Goal: Information Seeking & Learning: Check status

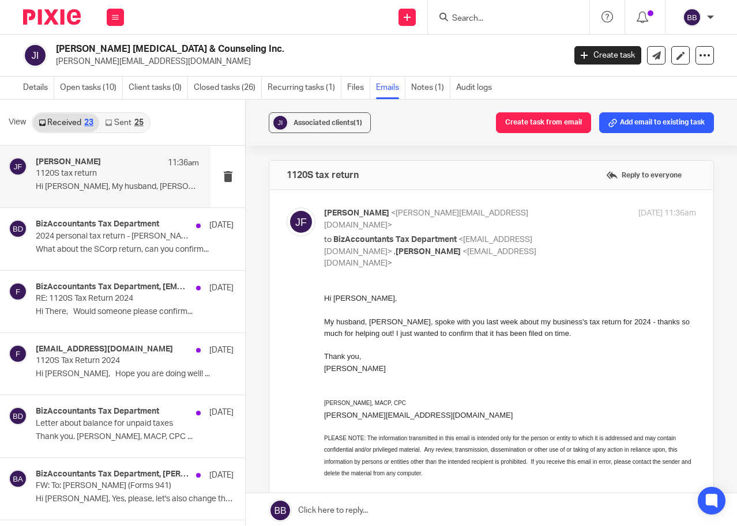
scroll to position [186, 0]
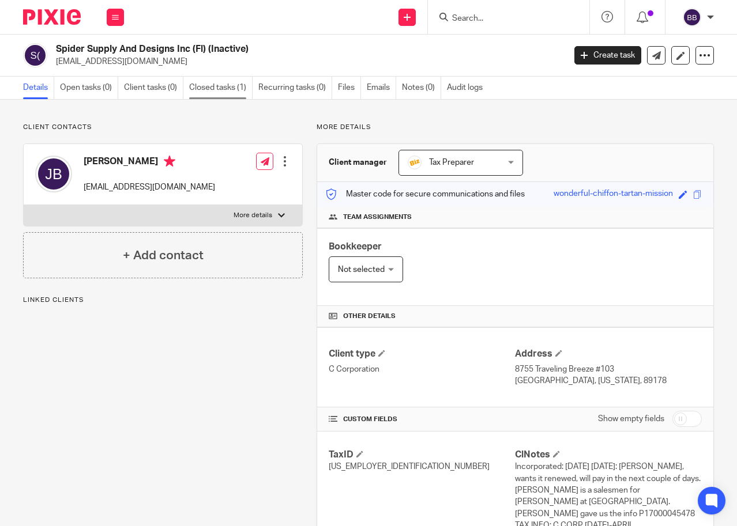
click at [222, 81] on link "Closed tasks (1)" at bounding box center [220, 88] width 63 height 22
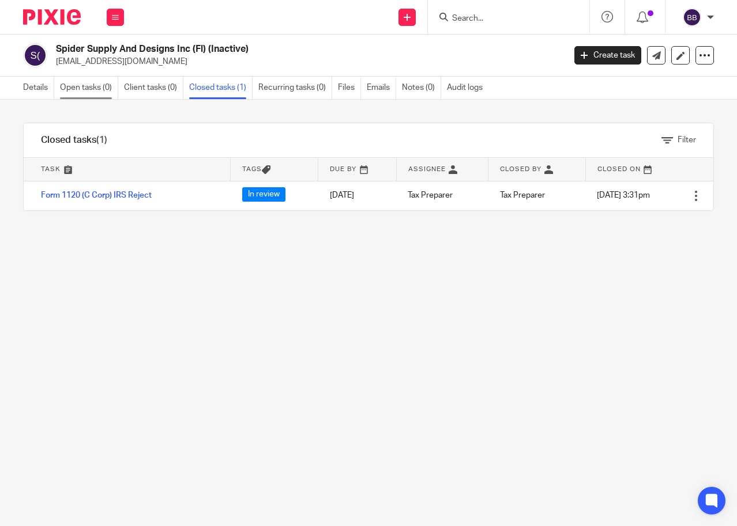
click at [75, 82] on link "Open tasks (0)" at bounding box center [89, 88] width 58 height 22
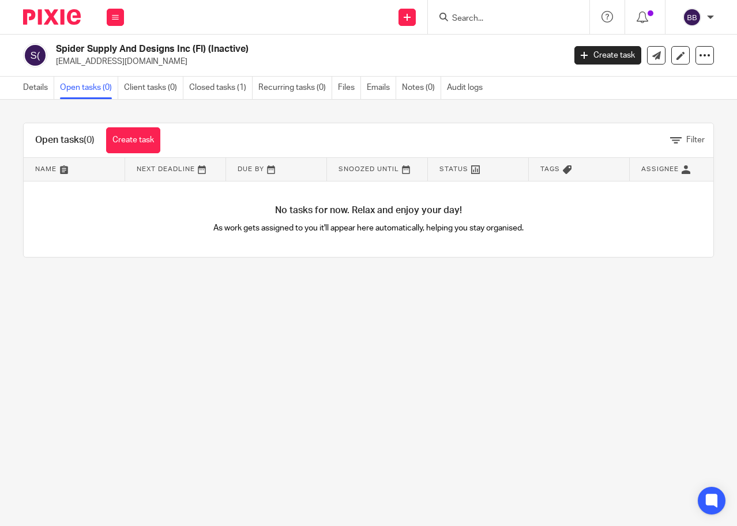
click at [50, 51] on div "Spider Supply And Designs Inc (Fl) (Inactive) jbrizzal@gmail.com" at bounding box center [290, 55] width 534 height 24
click at [41, 88] on link "Details" at bounding box center [38, 88] width 31 height 22
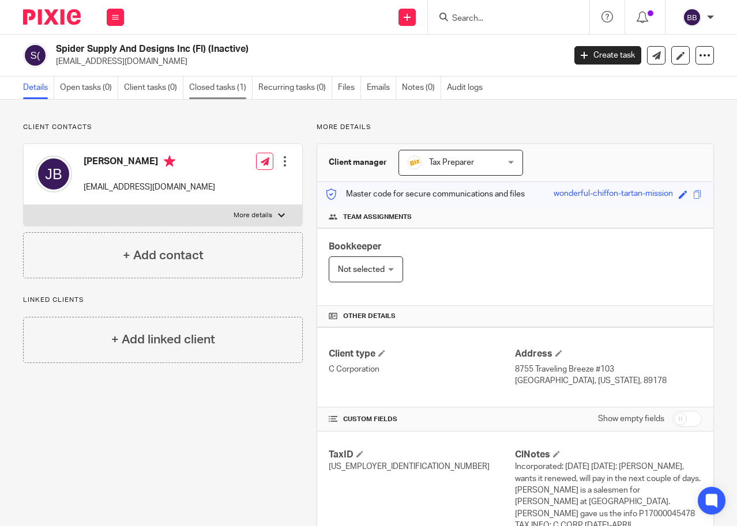
click at [216, 88] on link "Closed tasks (1)" at bounding box center [220, 88] width 63 height 22
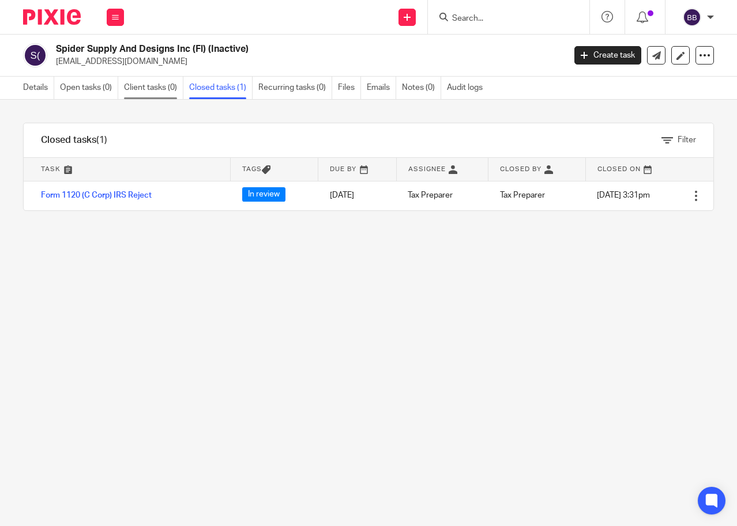
click at [156, 90] on link "Client tasks (0)" at bounding box center [153, 88] width 59 height 22
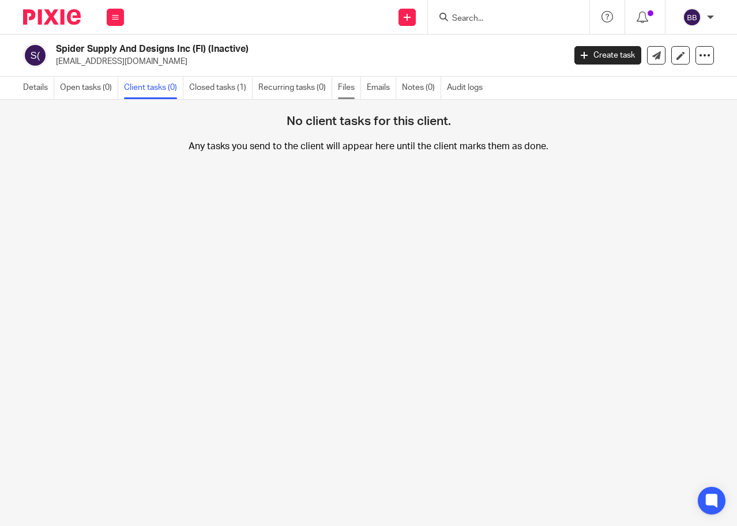
click at [348, 86] on link "Files" at bounding box center [349, 88] width 23 height 22
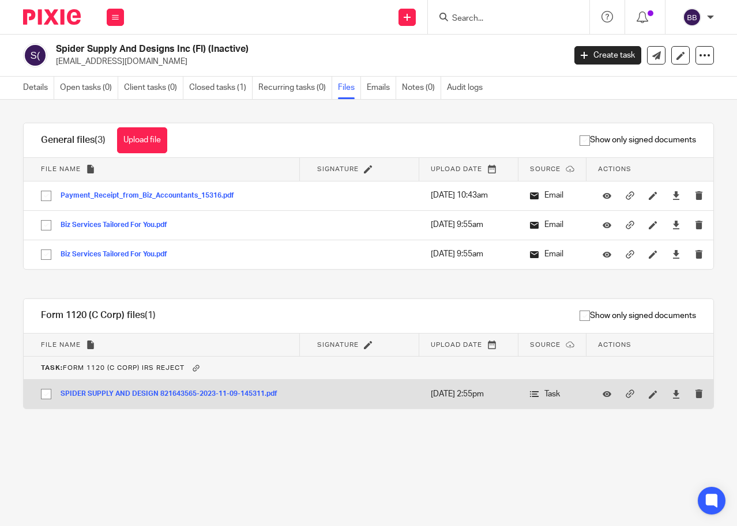
click at [193, 395] on button "SPIDER SUPPLY AND DESIGN 821643565-2023-11-09-145311.pdf" at bounding box center [173, 394] width 225 height 8
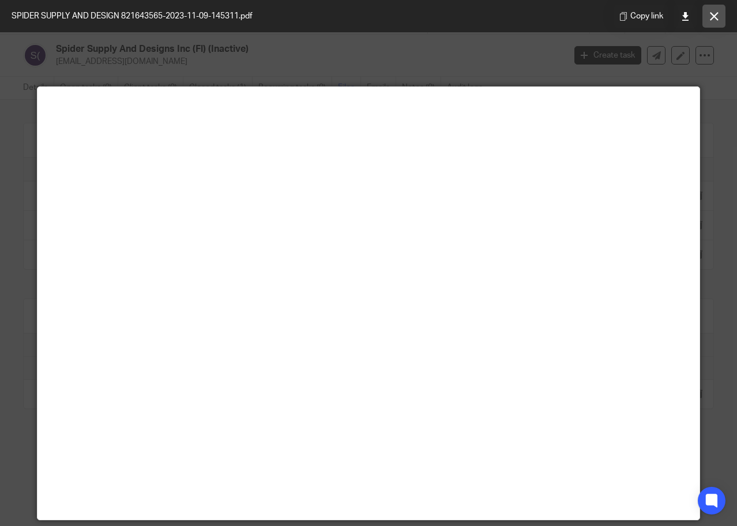
click at [722, 20] on button at bounding box center [713, 16] width 23 height 23
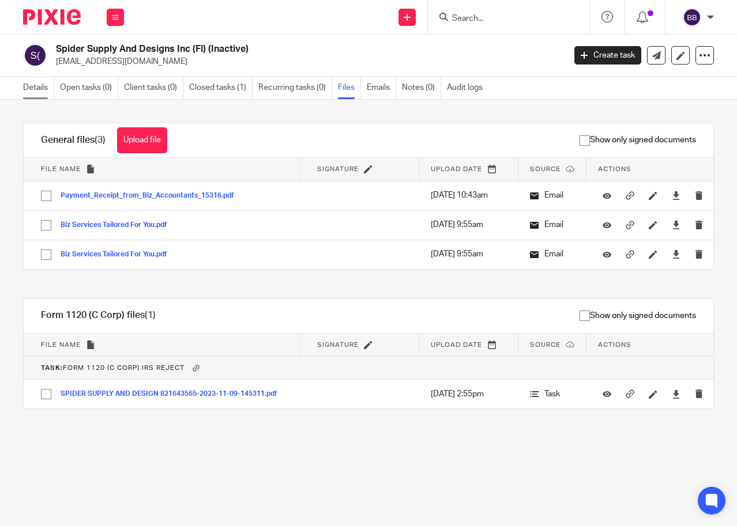
click at [40, 81] on link "Details" at bounding box center [38, 88] width 31 height 22
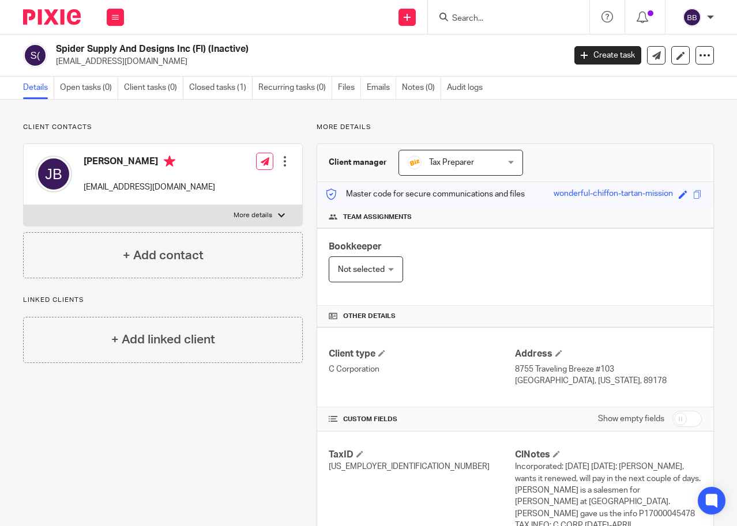
click at [478, 11] on form at bounding box center [512, 17] width 123 height 14
click at [474, 20] on input "Search" at bounding box center [503, 19] width 104 height 10
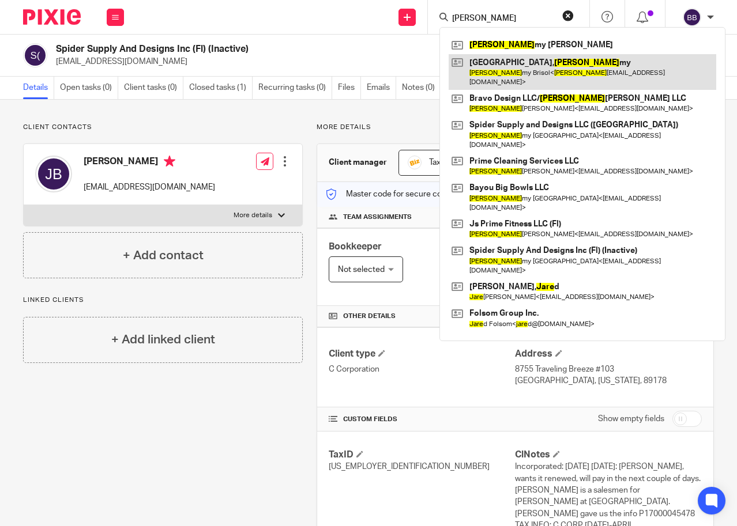
type input "jere"
click at [498, 69] on link at bounding box center [581, 72] width 267 height 36
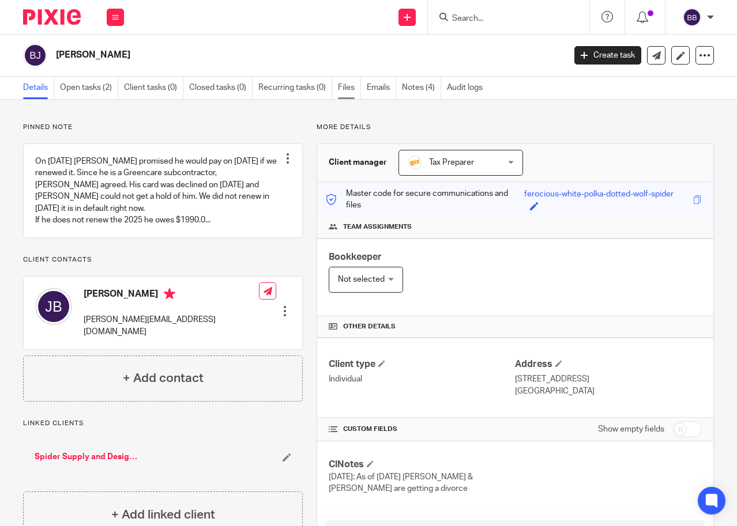
click at [339, 88] on link "Files" at bounding box center [349, 88] width 23 height 22
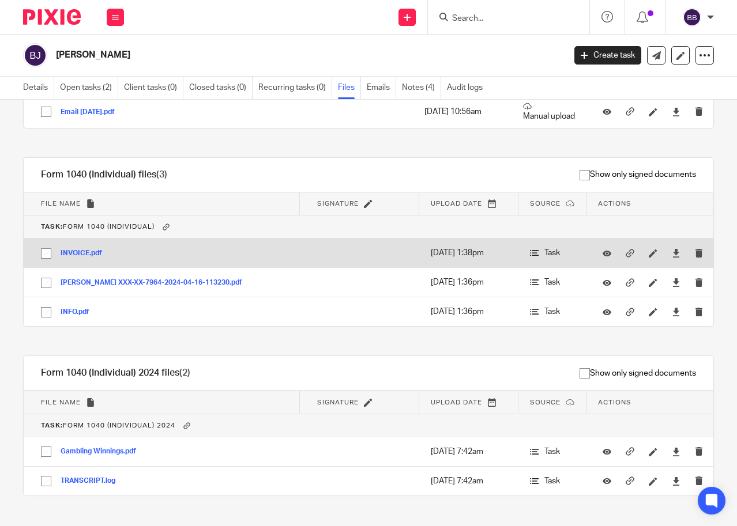
scroll to position [107, 0]
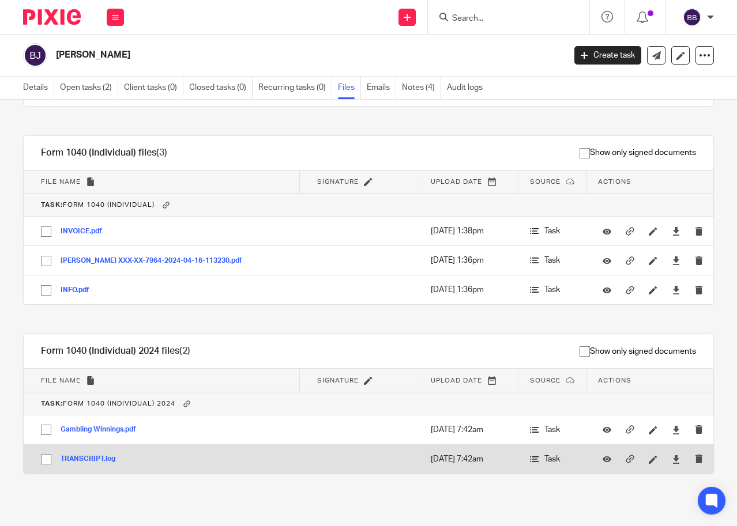
click at [95, 452] on td "TRANSCRIPT.log TRANSCRIPT Save" at bounding box center [162, 458] width 276 height 29
click at [82, 458] on button "TRANSCRIPT.log" at bounding box center [92, 459] width 63 height 8
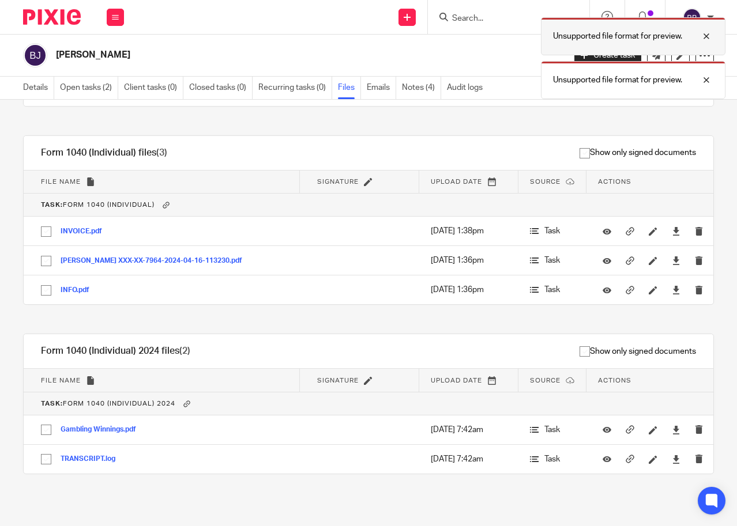
click at [708, 41] on div at bounding box center [697, 36] width 31 height 14
click at [707, 38] on div at bounding box center [697, 36] width 31 height 14
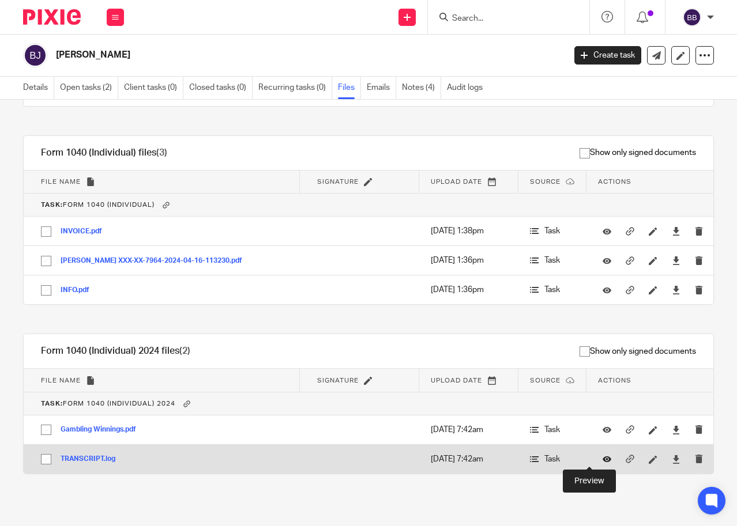
click at [602, 456] on icon at bounding box center [606, 459] width 9 height 9
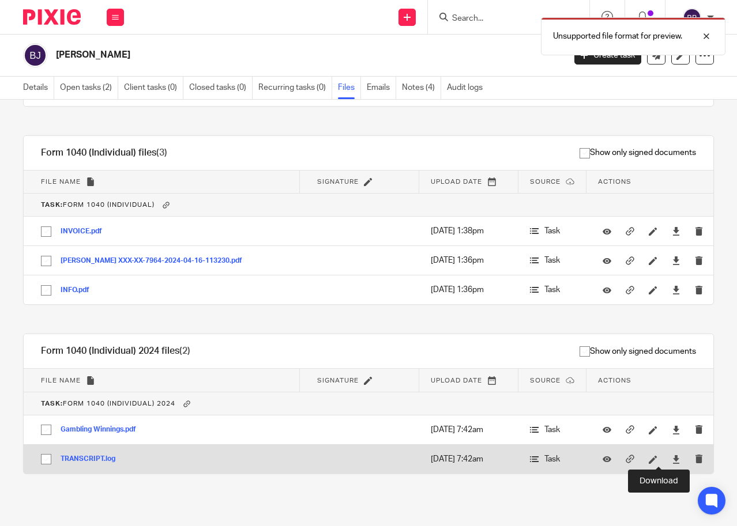
click at [667, 458] on div at bounding box center [675, 459] width 17 height 17
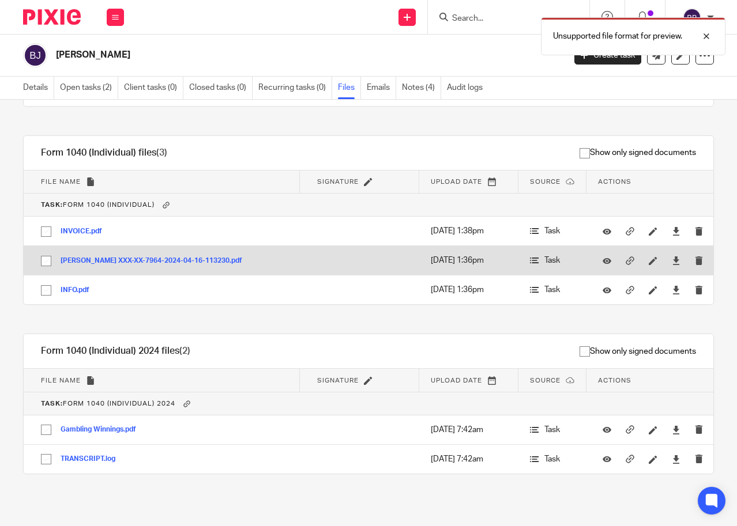
click at [138, 261] on button "JEREMY ELINA BRISTOL XXX-XX-7964-2024-04-16-113230.pdf" at bounding box center [156, 261] width 190 height 8
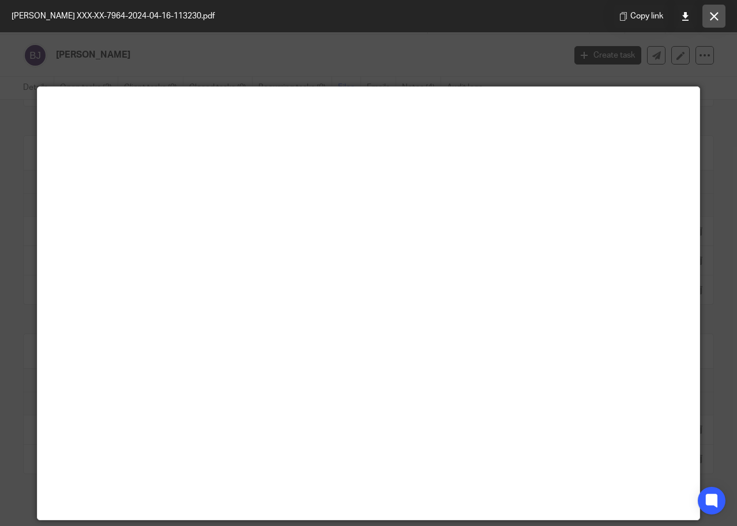
click at [718, 18] on icon at bounding box center [714, 16] width 9 height 9
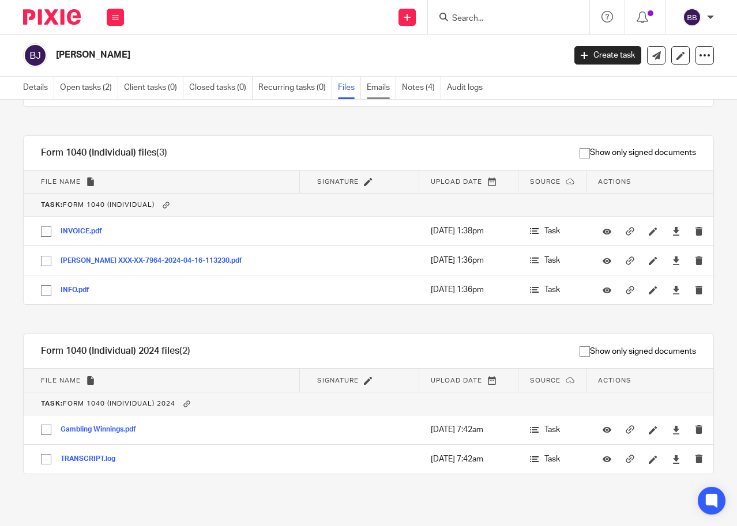
click at [379, 87] on link "Emails" at bounding box center [381, 88] width 29 height 22
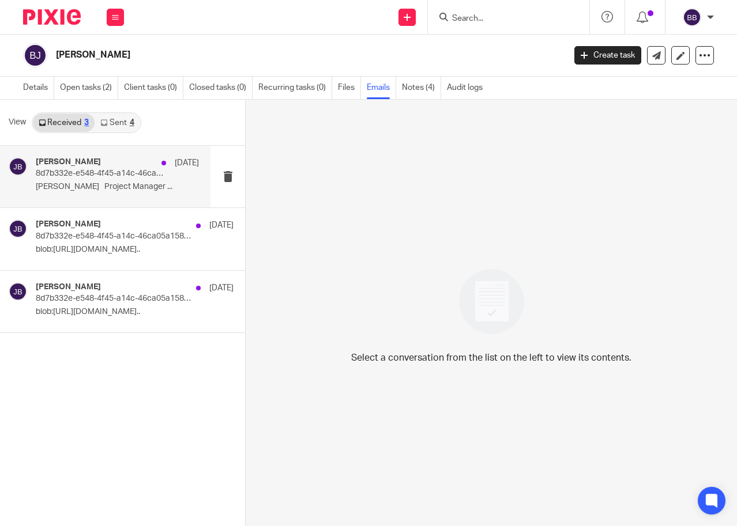
click at [159, 189] on p "[PERSON_NAME] Project Manager ..." at bounding box center [117, 187] width 163 height 10
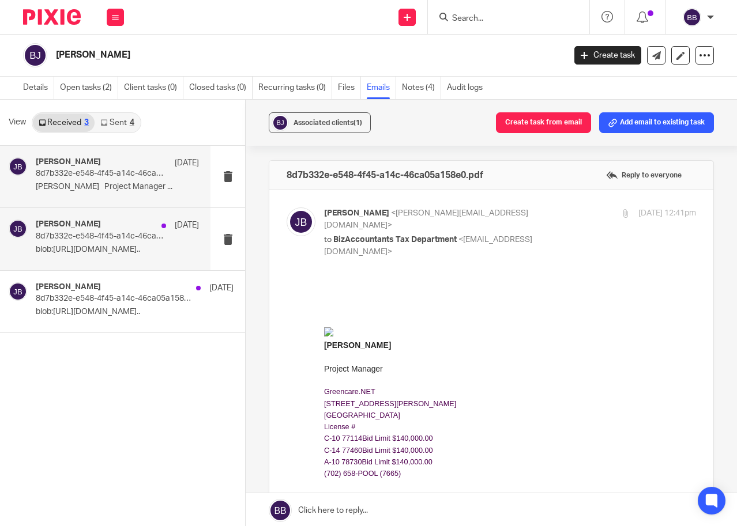
click at [104, 226] on div "Jeremy Bristol May 29" at bounding box center [117, 226] width 163 height 12
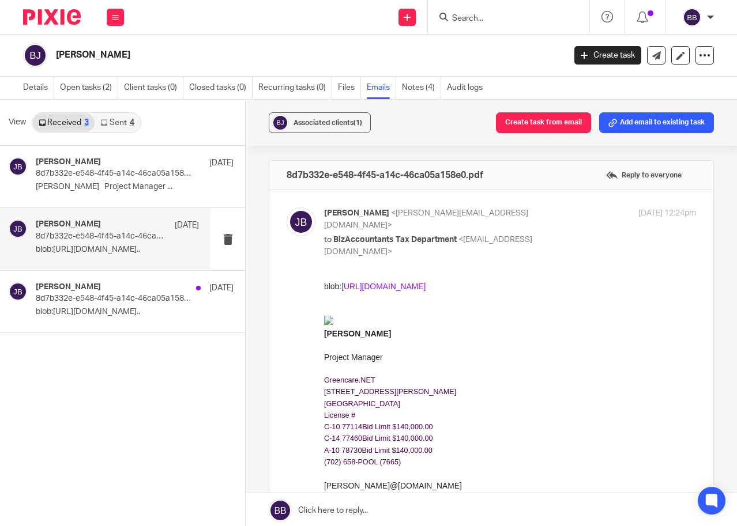
click at [416, 286] on link "https://sa.www4.irs.gov/8d7b332e-e548-4f45-a14c-46ca05a158e0" at bounding box center [383, 286] width 84 height 9
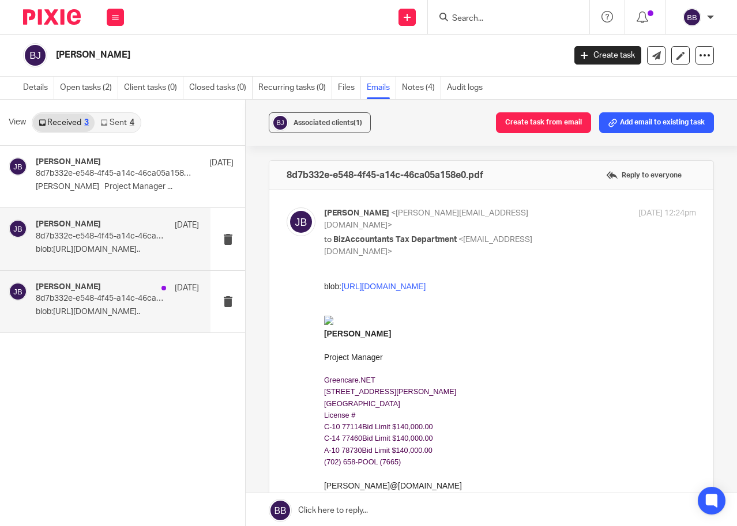
click at [123, 296] on p "8d7b332e-e548-4f45-a14c-46ca05a158e0.pdf" at bounding box center [101, 299] width 130 height 10
click at [89, 261] on div "Jeremy Bristol May 29 8d7b332e-e548-4f45-a14c-46ca05a158e0.pdf blob:https://sa.…" at bounding box center [105, 239] width 210 height 62
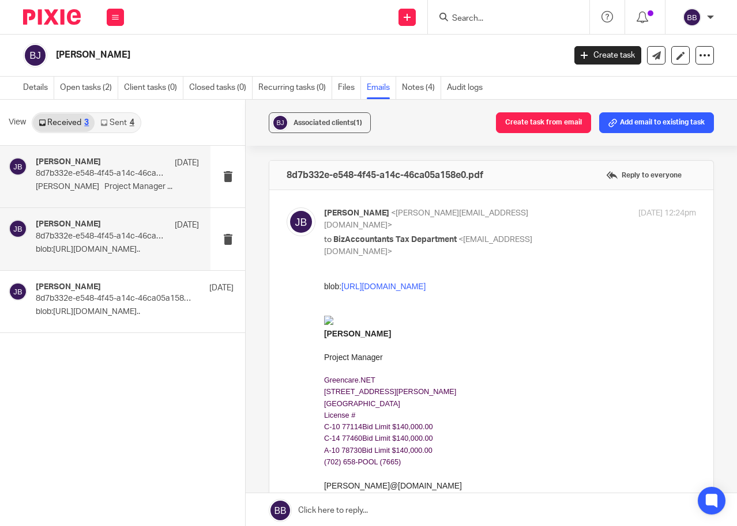
click at [91, 177] on p "8d7b332e-e548-4f45-a14c-46ca05a158e0.pdf" at bounding box center [101, 174] width 130 height 10
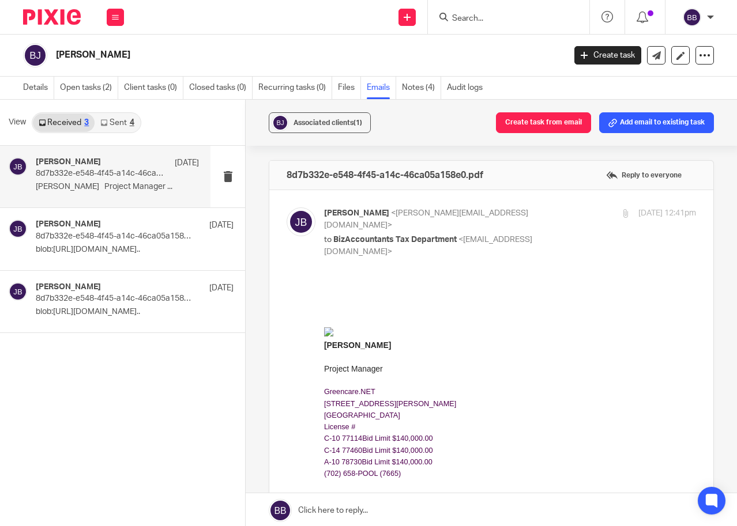
click at [112, 123] on link "Sent 4" at bounding box center [117, 123] width 45 height 18
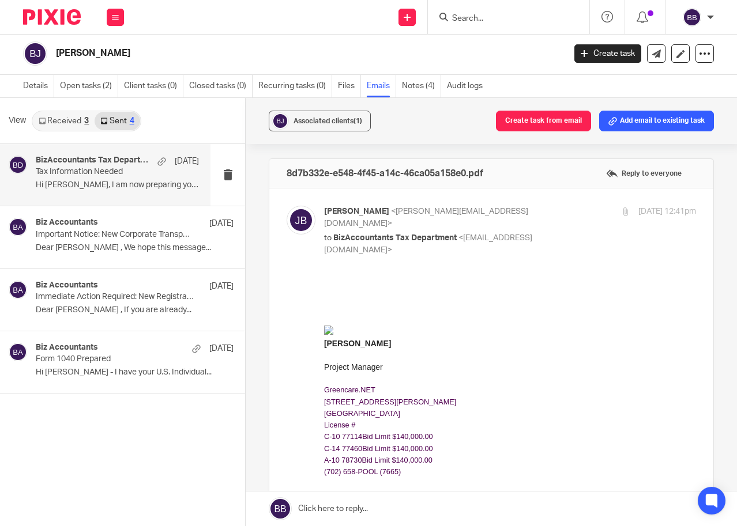
click at [115, 195] on div "BizAccountants Tax Department May 30 Tax Information Needed Hi Jeremy, I am now…" at bounding box center [105, 175] width 210 height 62
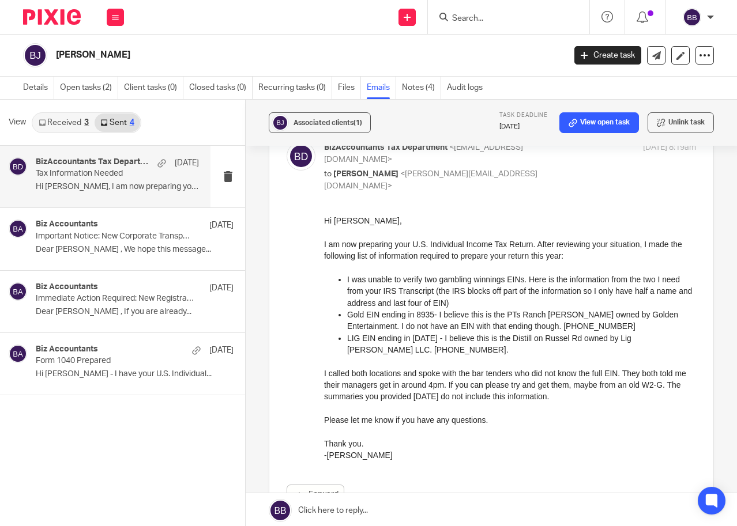
scroll to position [84, 0]
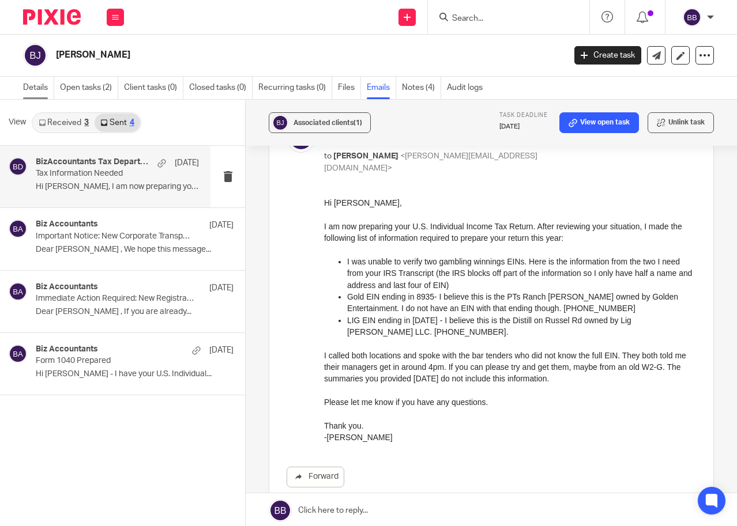
click at [31, 83] on link "Details" at bounding box center [38, 88] width 31 height 22
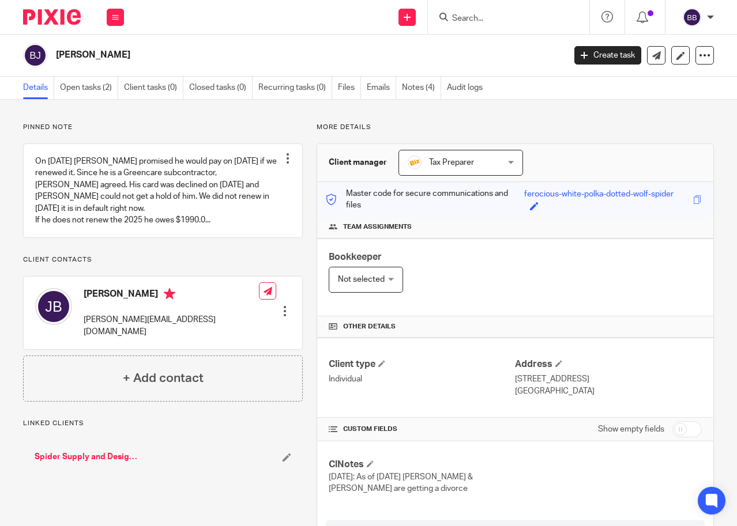
click at [115, 451] on link "Spider Supply and Designs LLC ([GEOGRAPHIC_DATA])" at bounding box center [86, 457] width 103 height 12
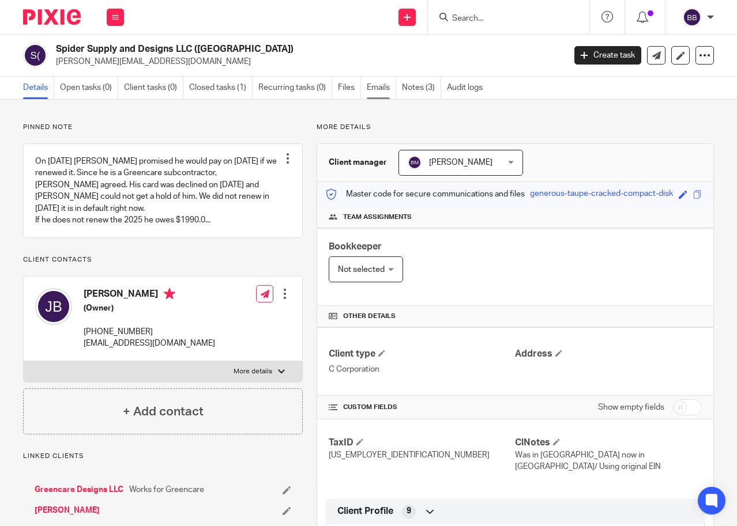
click at [378, 86] on link "Emails" at bounding box center [381, 88] width 29 height 22
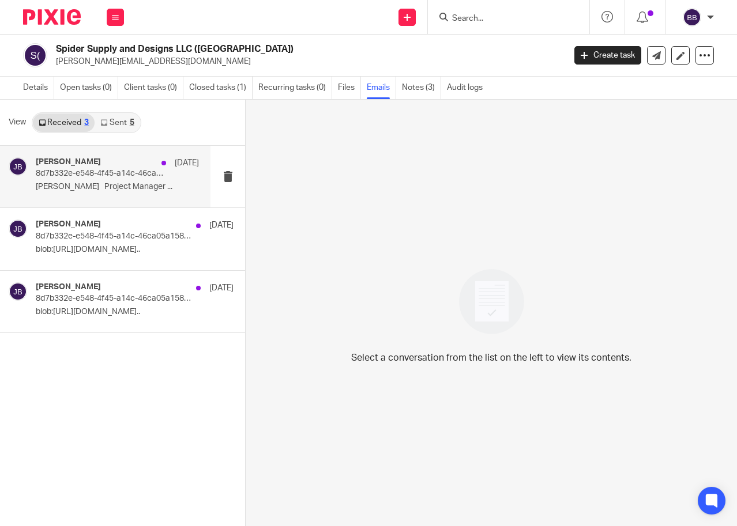
click at [92, 173] on p "8d7b332e-e548-4f45-a14c-46ca05a158e0.pdf" at bounding box center [101, 174] width 130 height 10
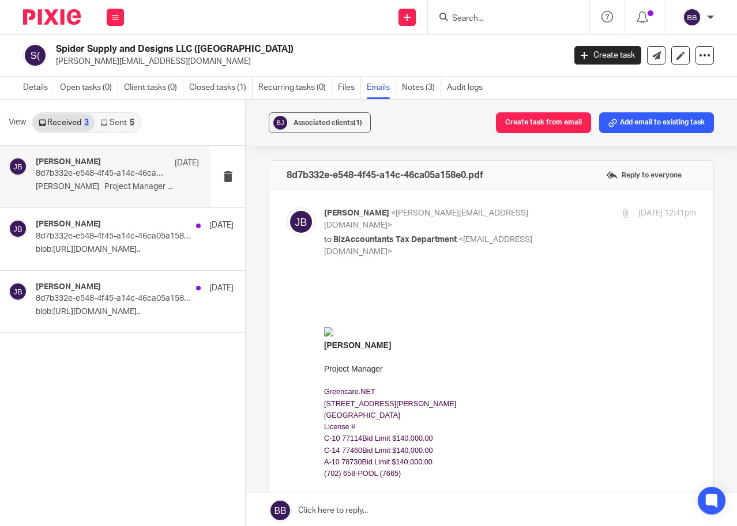
click at [120, 123] on link "Sent 5" at bounding box center [117, 123] width 45 height 18
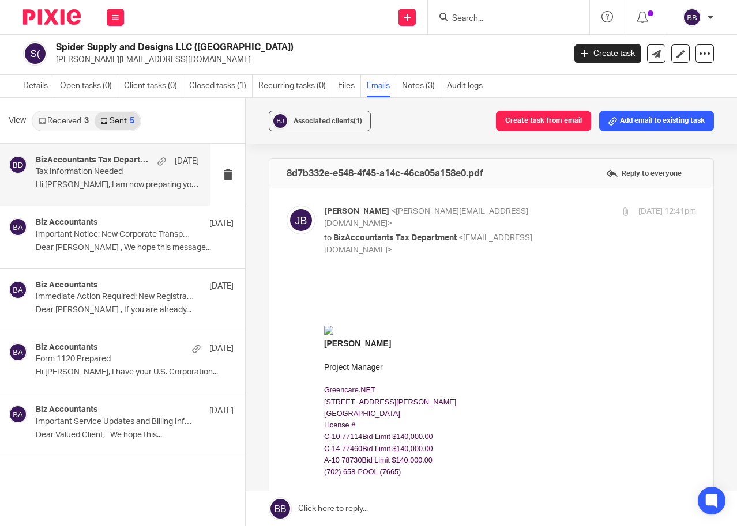
click at [132, 180] on p "Hi Jeremy, I am now preparing your U.S...." at bounding box center [117, 185] width 163 height 10
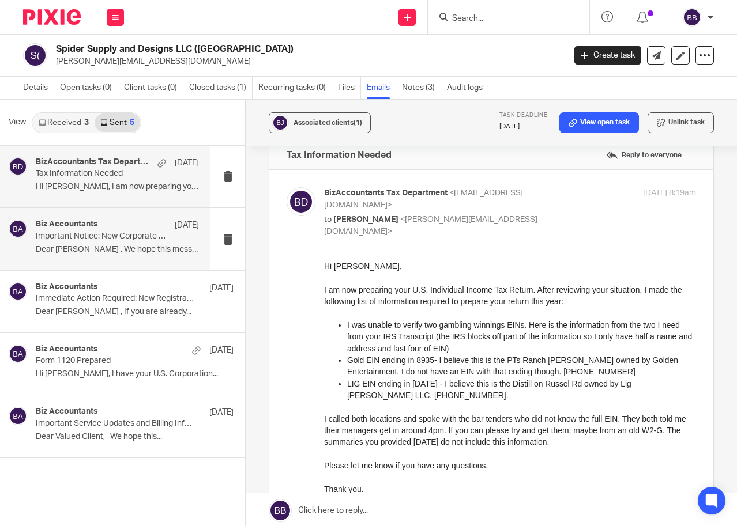
scroll to position [0, 0]
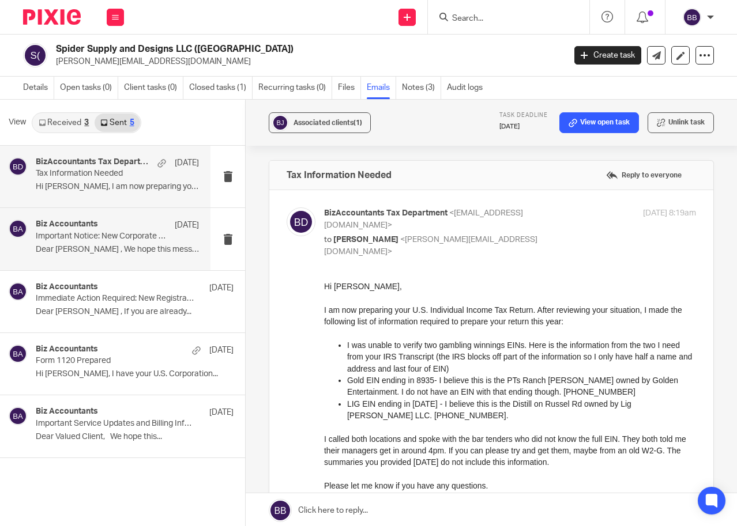
click at [90, 235] on p "Important Notice: New Corporate Transparency Act Compliance Requirement" at bounding box center [101, 237] width 130 height 10
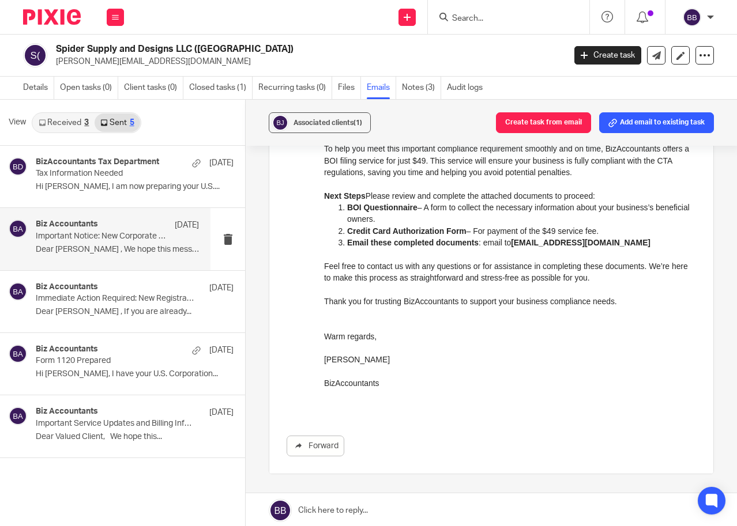
scroll to position [231, 0]
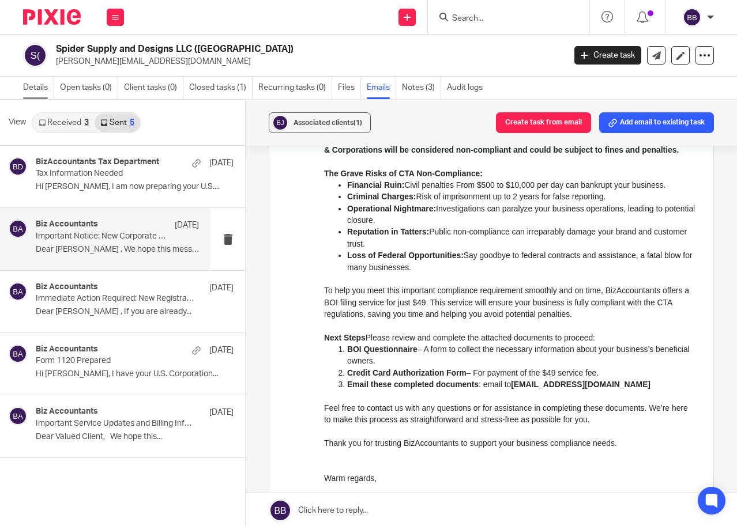
click at [35, 88] on link "Details" at bounding box center [38, 88] width 31 height 22
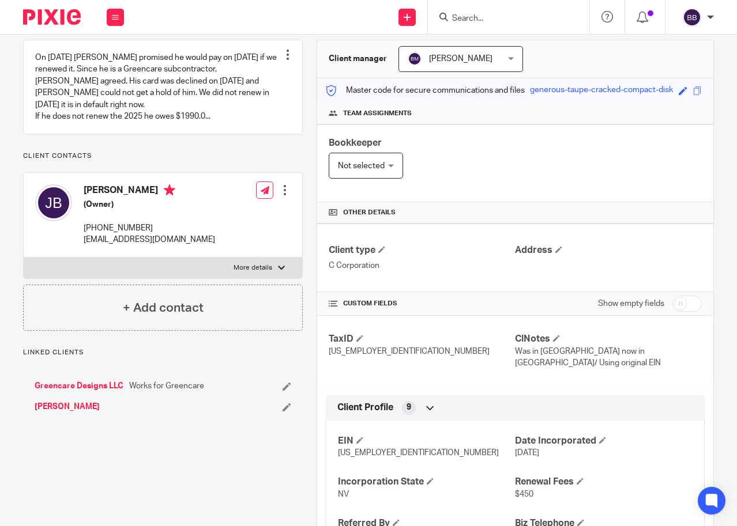
scroll to position [115, 0]
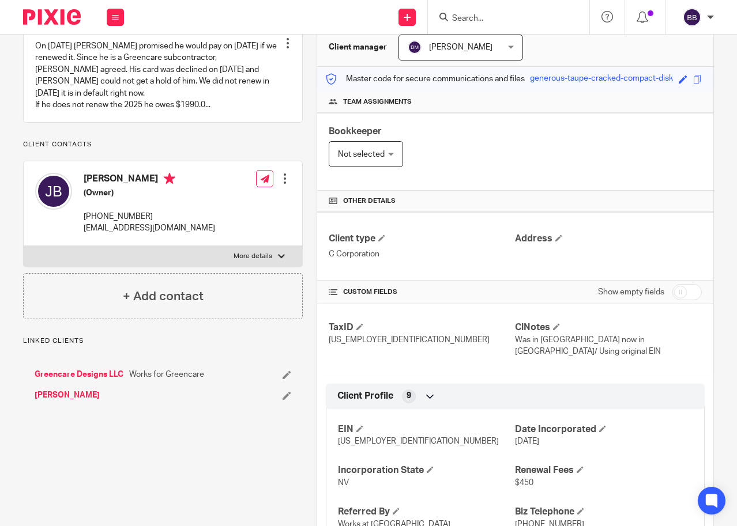
click at [89, 398] on link "[PERSON_NAME]" at bounding box center [67, 396] width 65 height 12
